Goal: Task Accomplishment & Management: Use online tool/utility

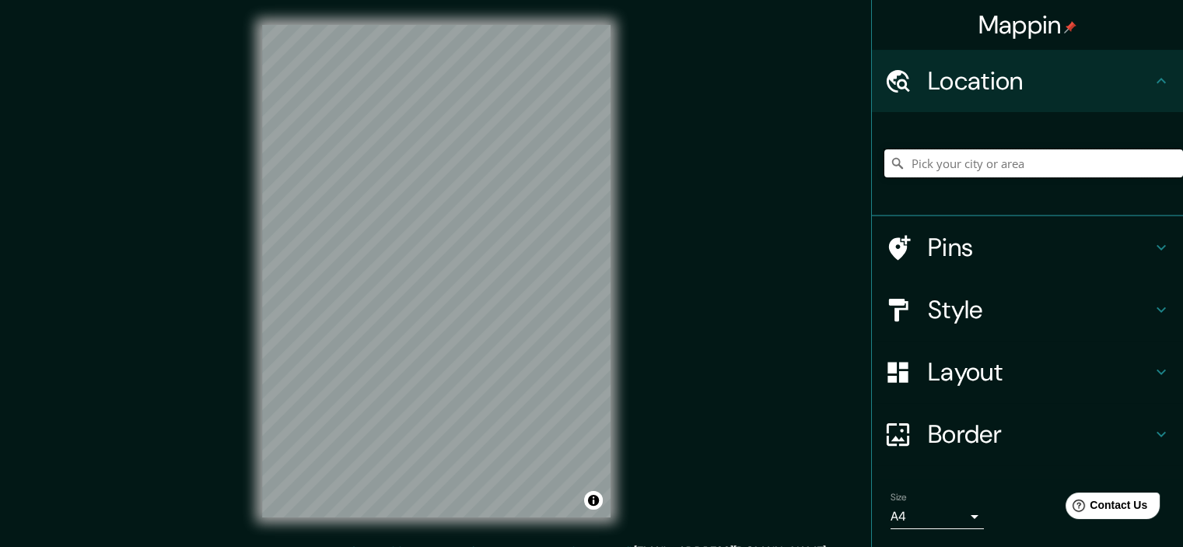
click at [1027, 163] on input "Pick your city or area" at bounding box center [1033, 163] width 299 height 28
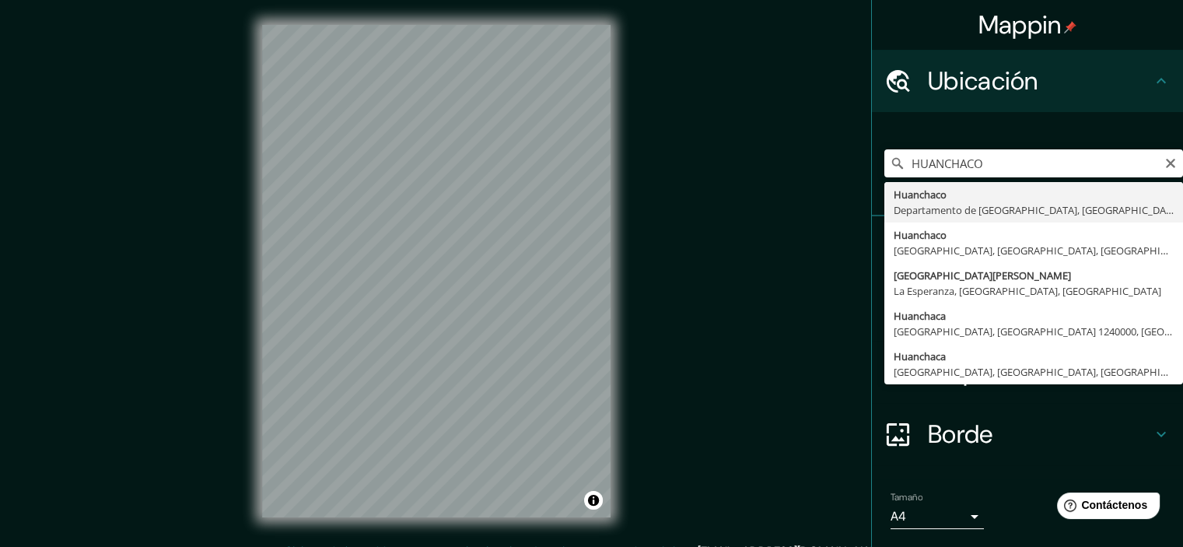
type input "Huanchaco, [GEOGRAPHIC_DATA], [GEOGRAPHIC_DATA]"
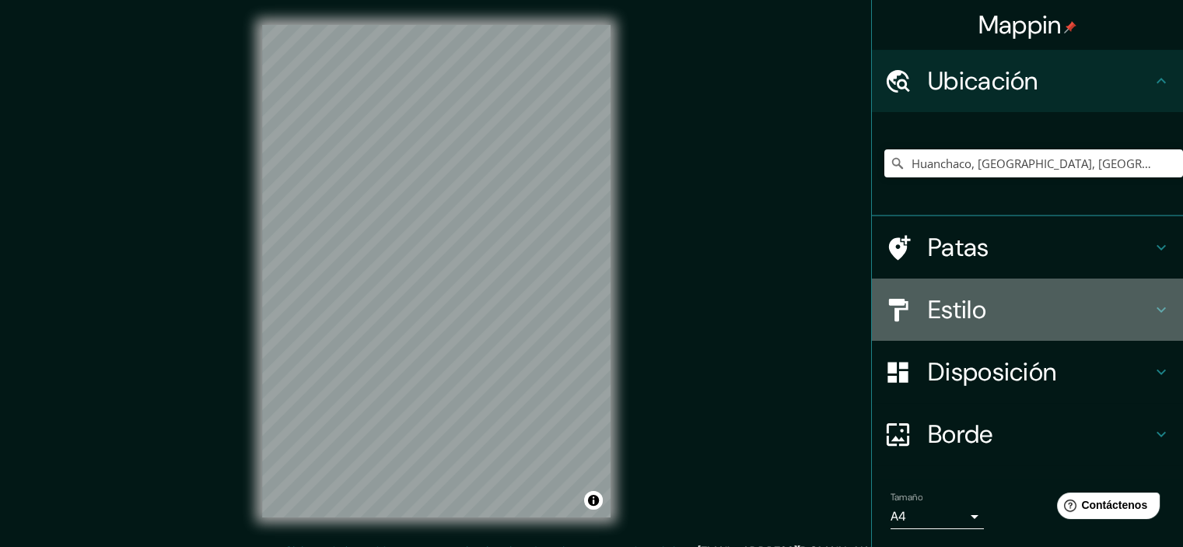
click at [945, 316] on font "Estilo" at bounding box center [957, 309] width 58 height 33
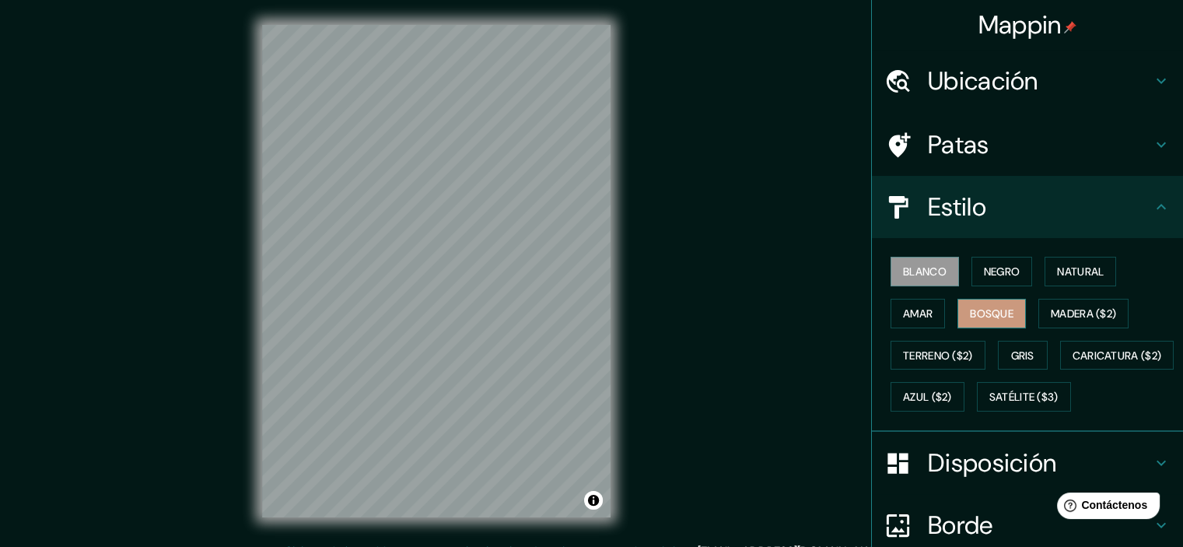
click at [998, 306] on font "Bosque" at bounding box center [992, 313] width 44 height 14
click at [1071, 311] on font "Madera ($2)" at bounding box center [1083, 313] width 65 height 14
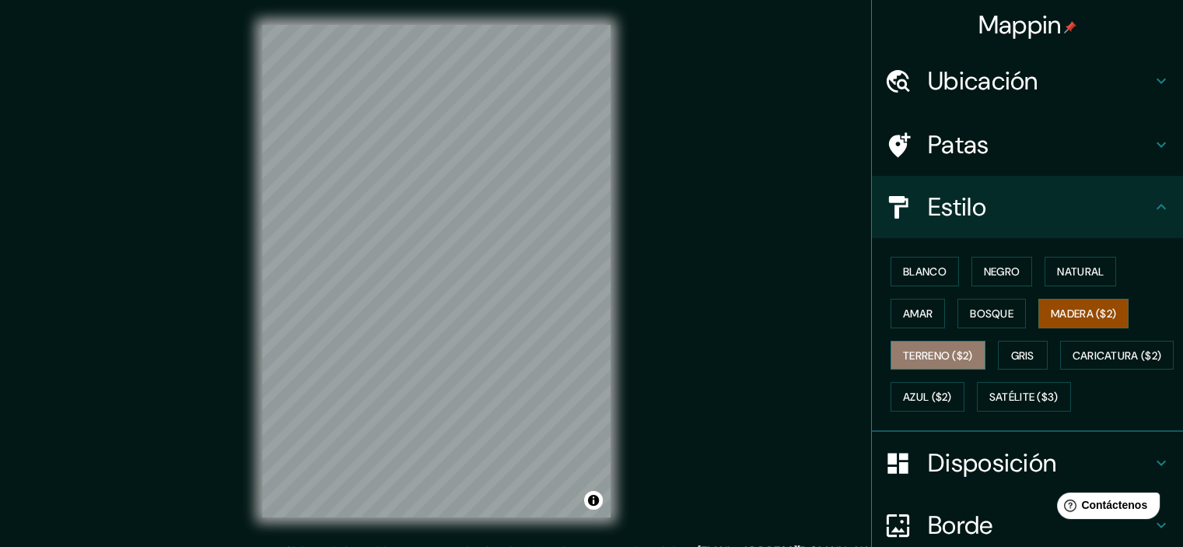
click at [938, 349] on font "Terreno ($2)" at bounding box center [938, 355] width 70 height 14
click at [1098, 306] on font "Madera ($2)" at bounding box center [1083, 313] width 65 height 14
click at [952, 387] on font "Azul ($2)" at bounding box center [927, 397] width 49 height 20
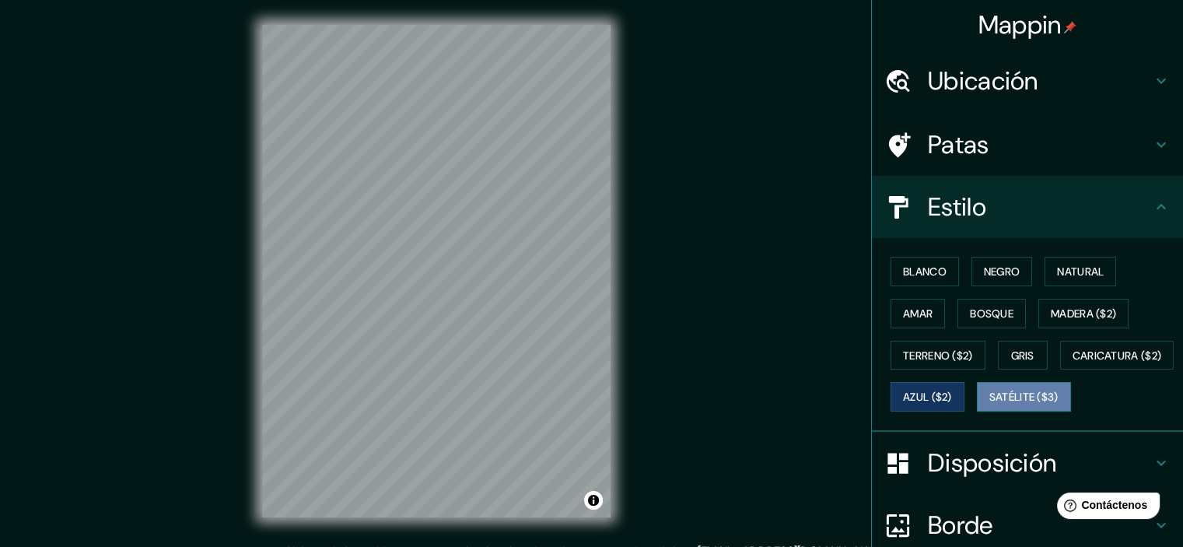
click at [989, 404] on font "Satélite ($3)" at bounding box center [1023, 397] width 69 height 14
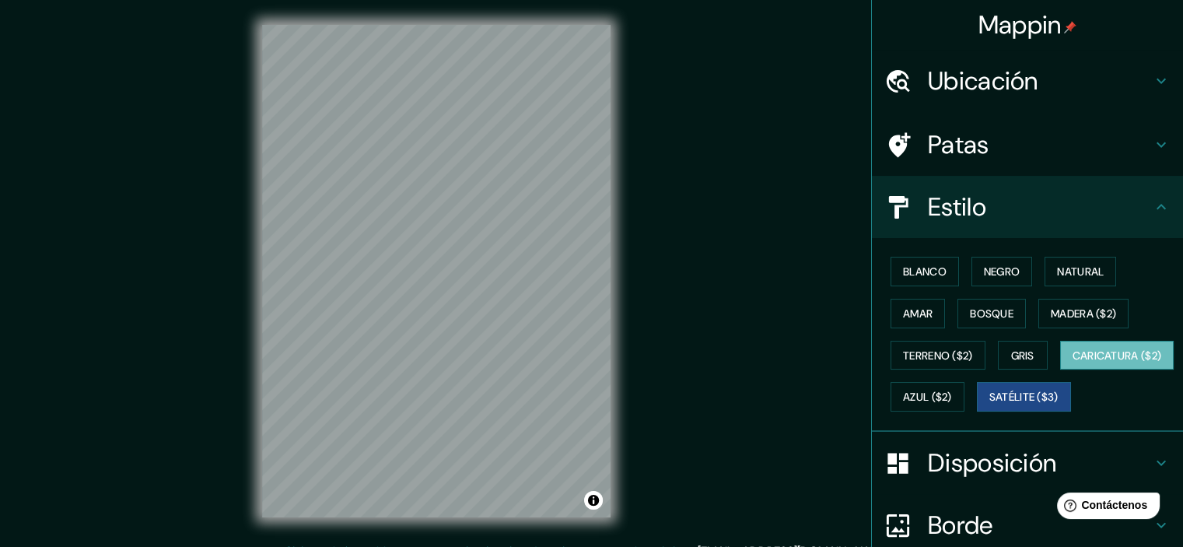
click at [1060, 370] on button "Caricatura ($2)" at bounding box center [1117, 356] width 114 height 30
click at [913, 308] on font "Amar" at bounding box center [918, 313] width 30 height 14
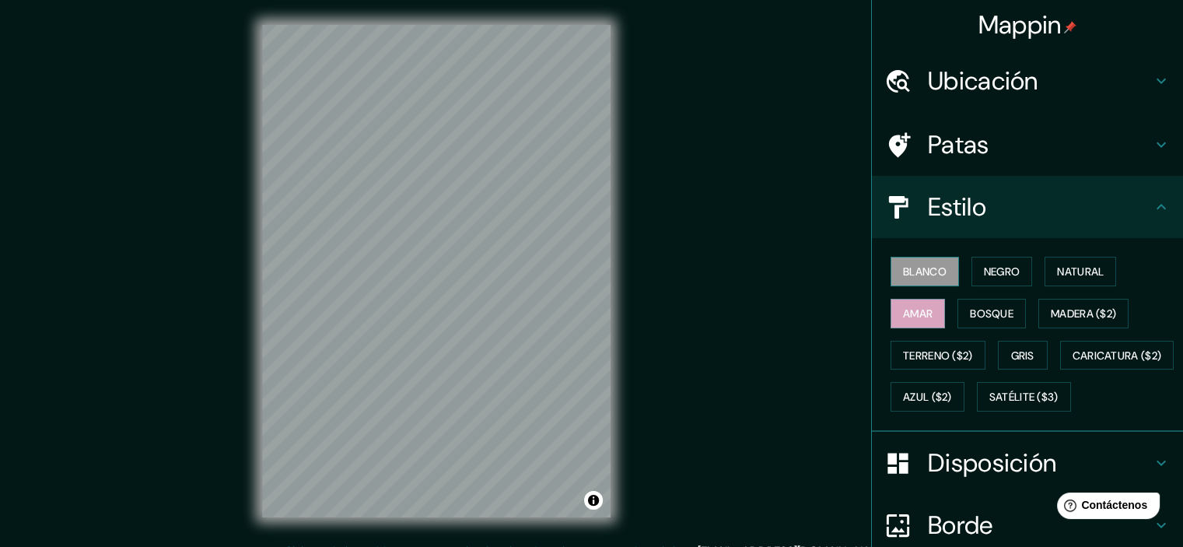
click at [913, 273] on font "Blanco" at bounding box center [925, 271] width 44 height 14
click at [995, 267] on font "Negro" at bounding box center [1002, 271] width 37 height 14
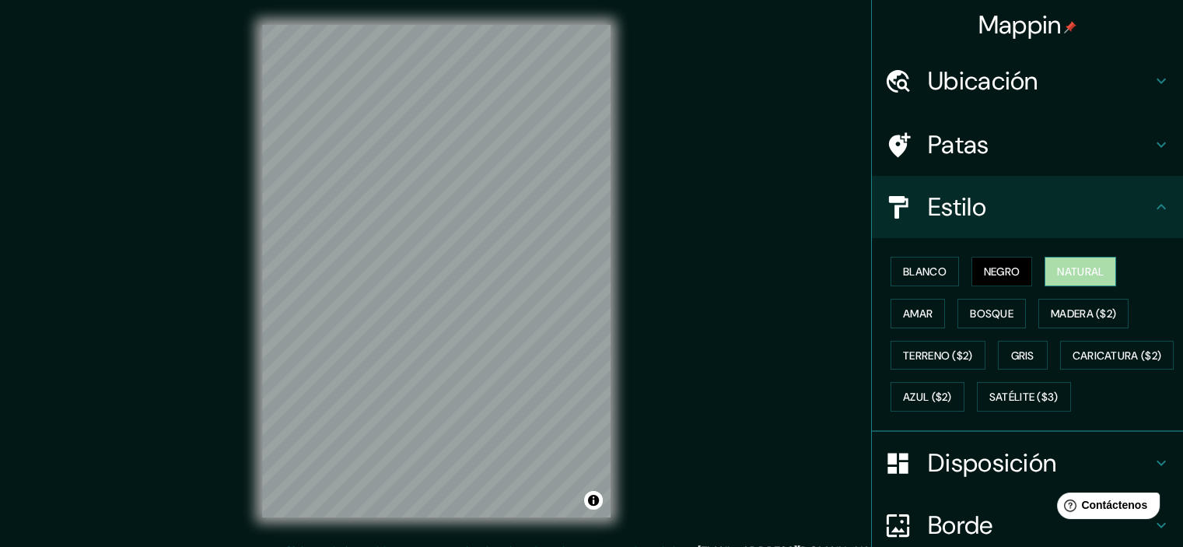
click at [1057, 270] on font "Natural" at bounding box center [1080, 271] width 47 height 14
click at [903, 320] on font "Amar" at bounding box center [918, 313] width 30 height 20
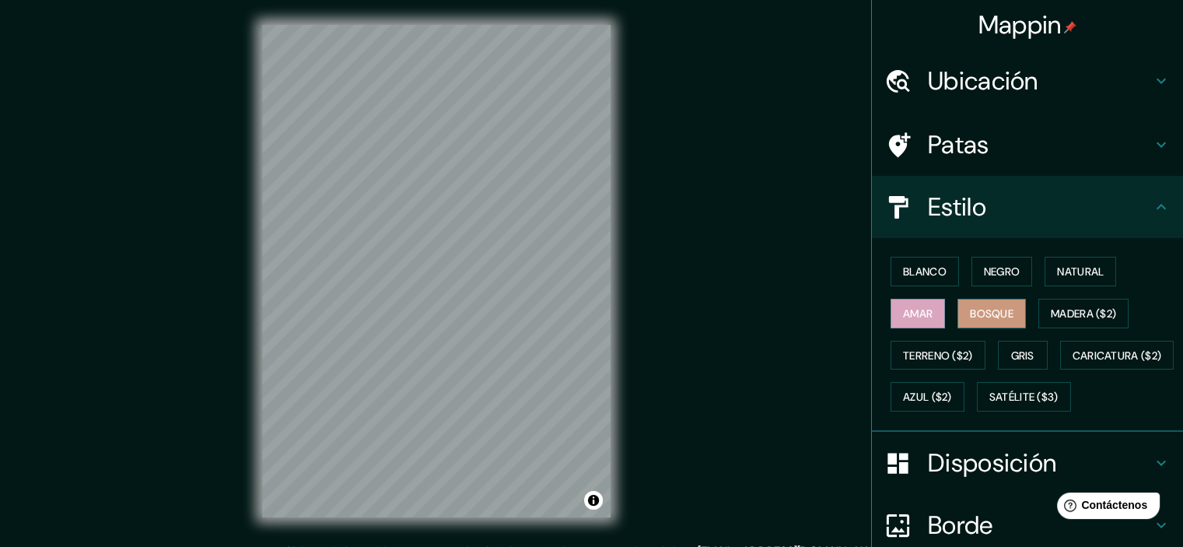
click at [978, 303] on font "Bosque" at bounding box center [992, 313] width 44 height 20
click at [1070, 314] on font "Madera ($2)" at bounding box center [1083, 313] width 65 height 14
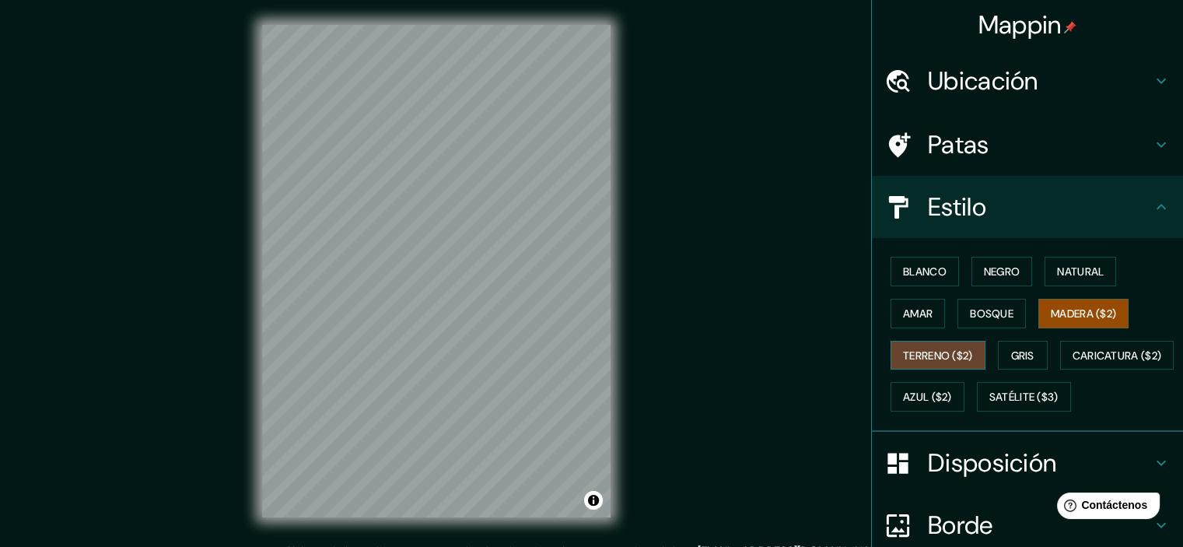
click at [936, 341] on button "Terreno ($2)" at bounding box center [938, 356] width 95 height 30
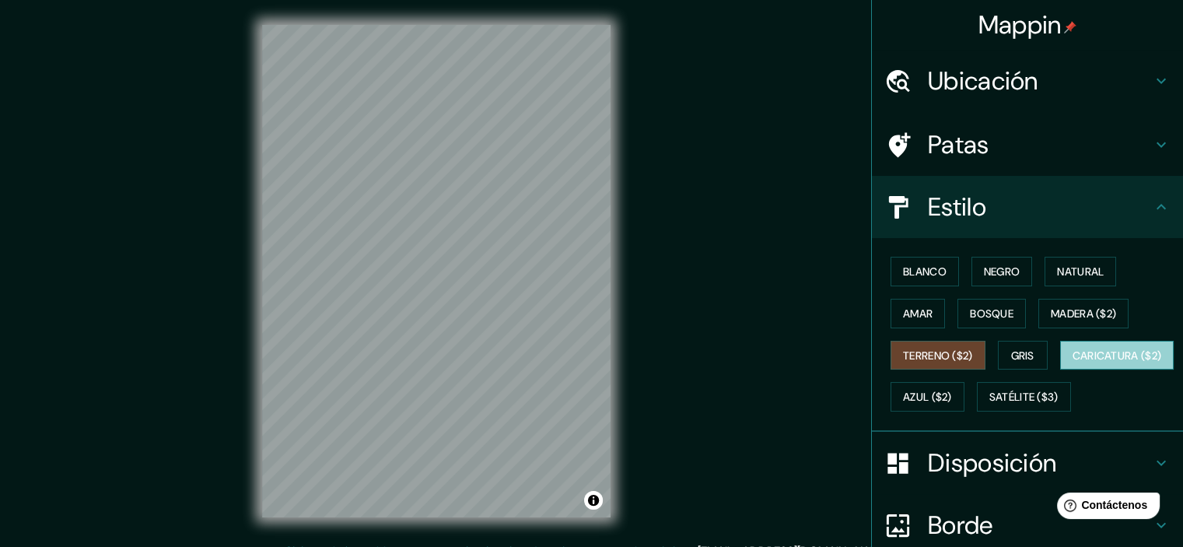
click at [1073, 362] on font "Caricatura ($2)" at bounding box center [1117, 355] width 89 height 14
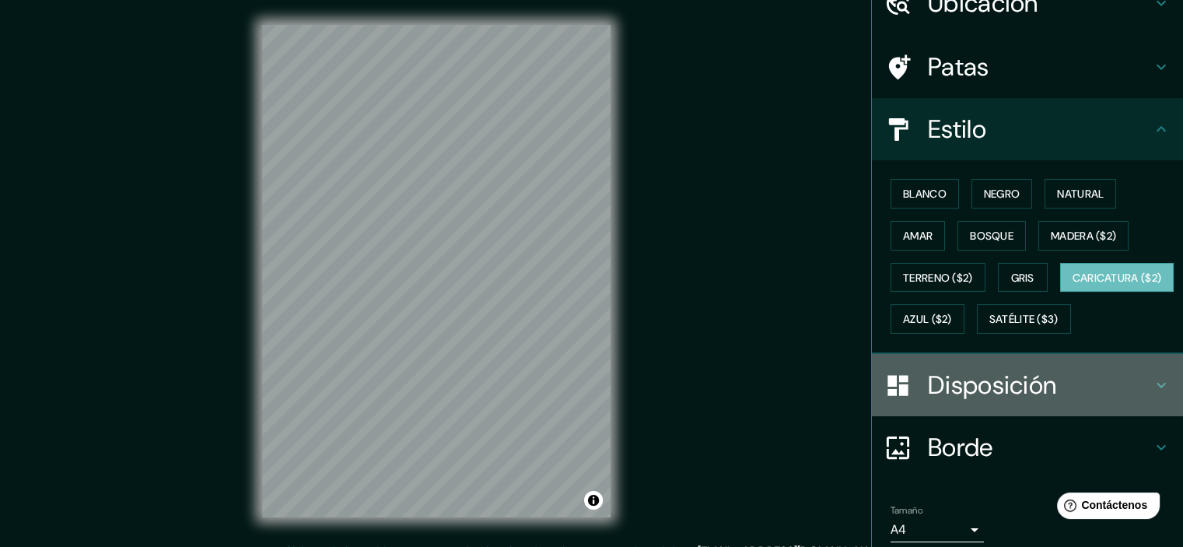
click at [968, 401] on font "Disposición" at bounding box center [992, 385] width 128 height 33
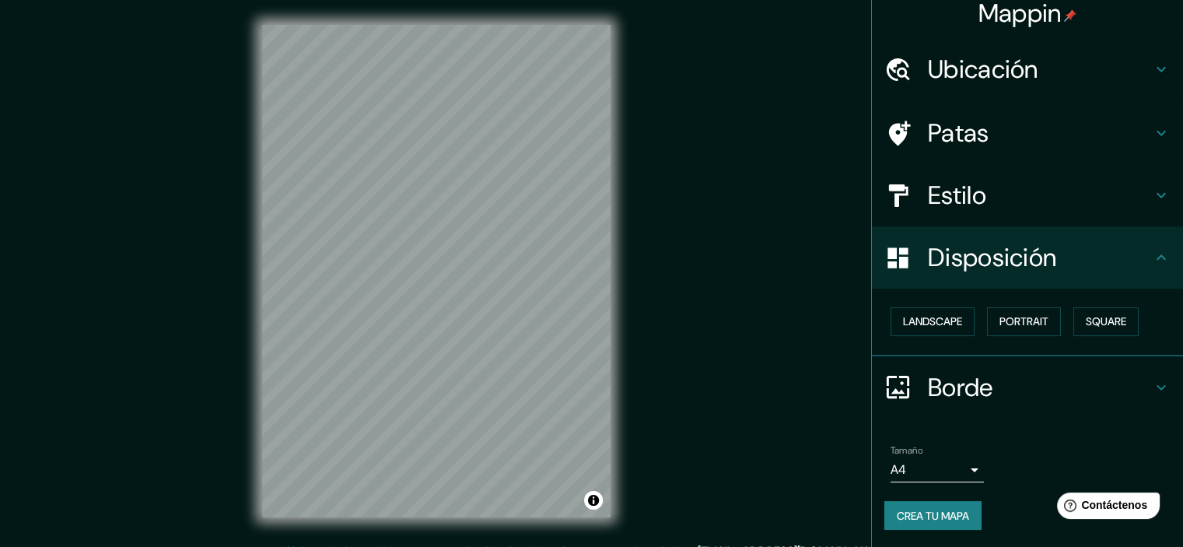
scroll to position [12, 0]
click at [938, 318] on button "Paisaje" at bounding box center [923, 321] width 64 height 30
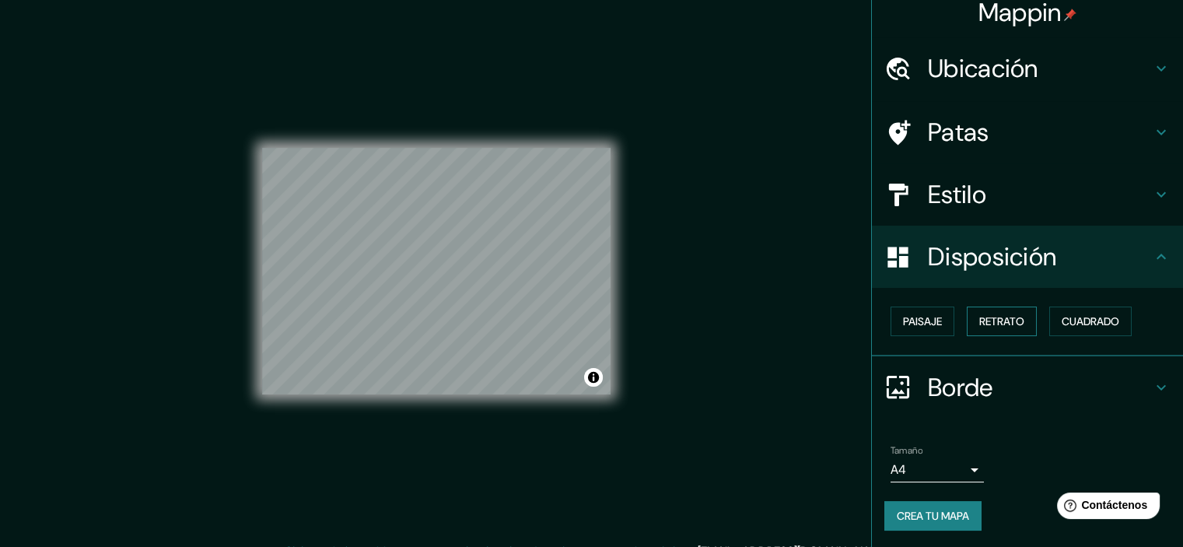
click at [989, 314] on font "Retrato" at bounding box center [1001, 321] width 45 height 14
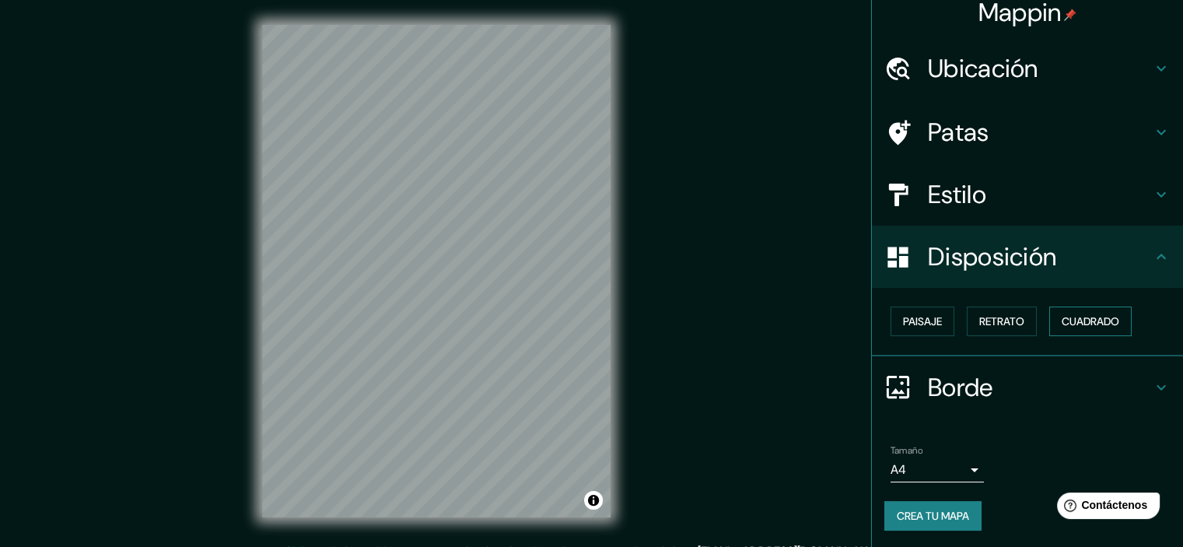
click at [1097, 324] on font "Cuadrado" at bounding box center [1091, 321] width 58 height 14
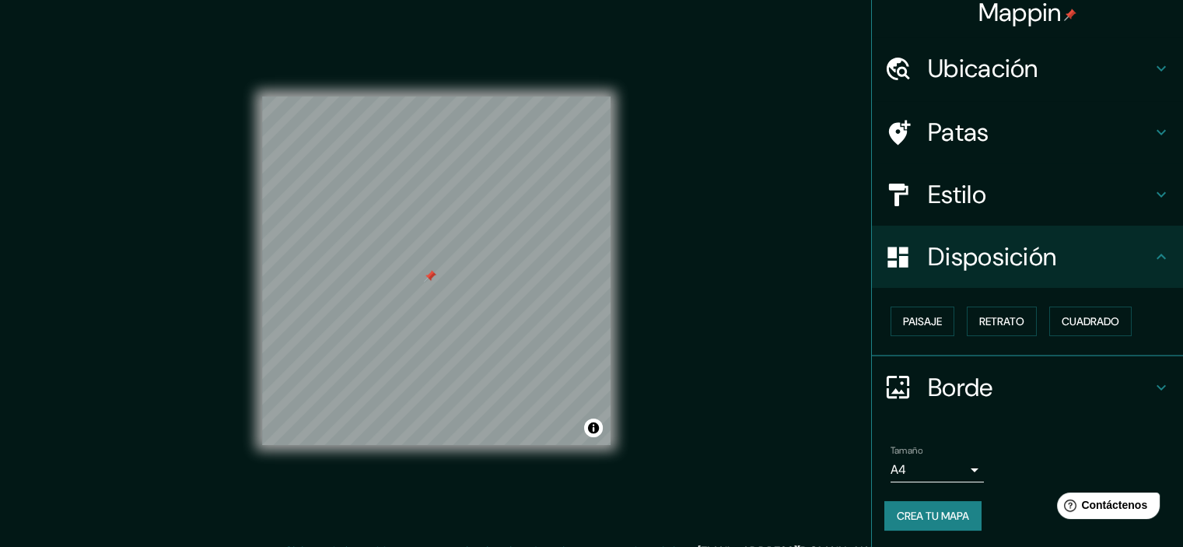
click at [429, 275] on div at bounding box center [430, 276] width 12 height 12
click at [933, 383] on font "Borde" at bounding box center [960, 387] width 65 height 33
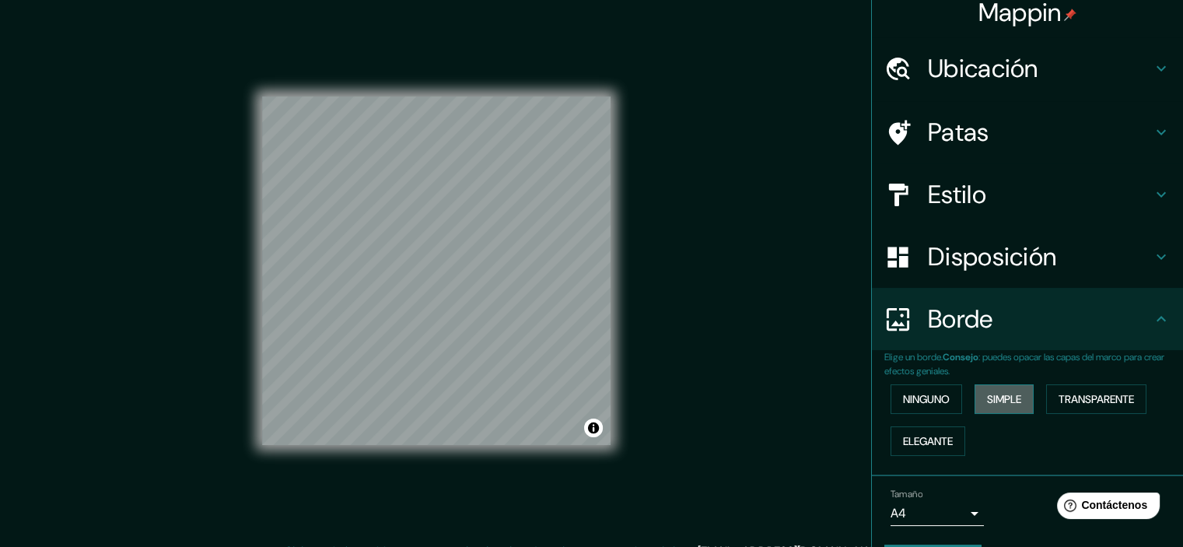
click at [987, 400] on font "Simple" at bounding box center [1004, 399] width 34 height 14
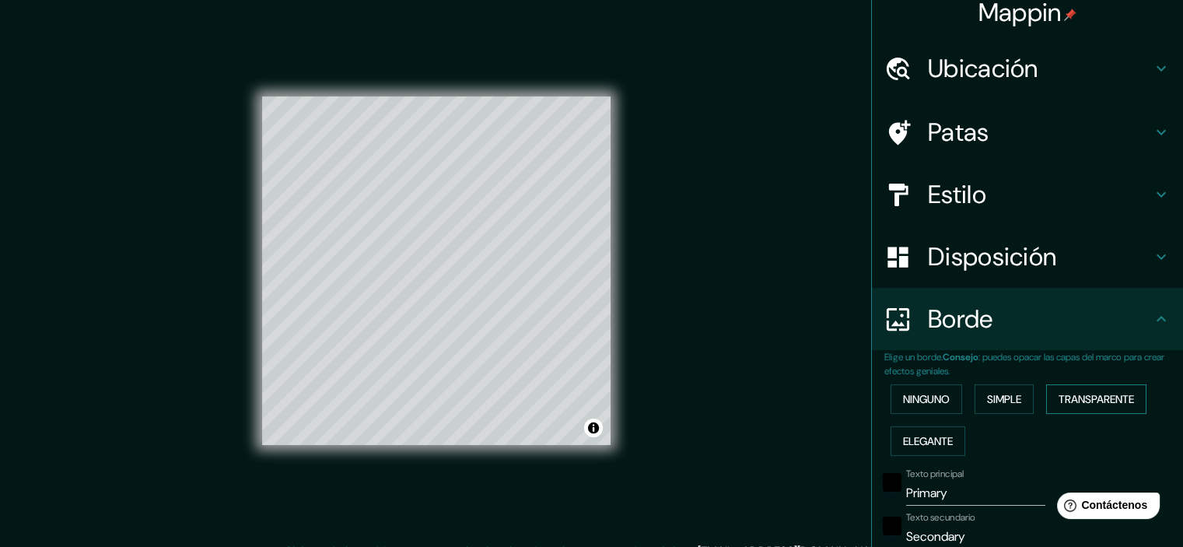
click at [1104, 398] on font "Transparente" at bounding box center [1096, 399] width 75 height 14
click at [919, 443] on font "Elegante" at bounding box center [928, 441] width 50 height 14
click at [921, 378] on div "Ninguno Simple Transparente Elegante" at bounding box center [1033, 420] width 299 height 84
click at [903, 396] on font "Ninguno" at bounding box center [926, 399] width 47 height 14
